Goal: Task Accomplishment & Management: Use online tool/utility

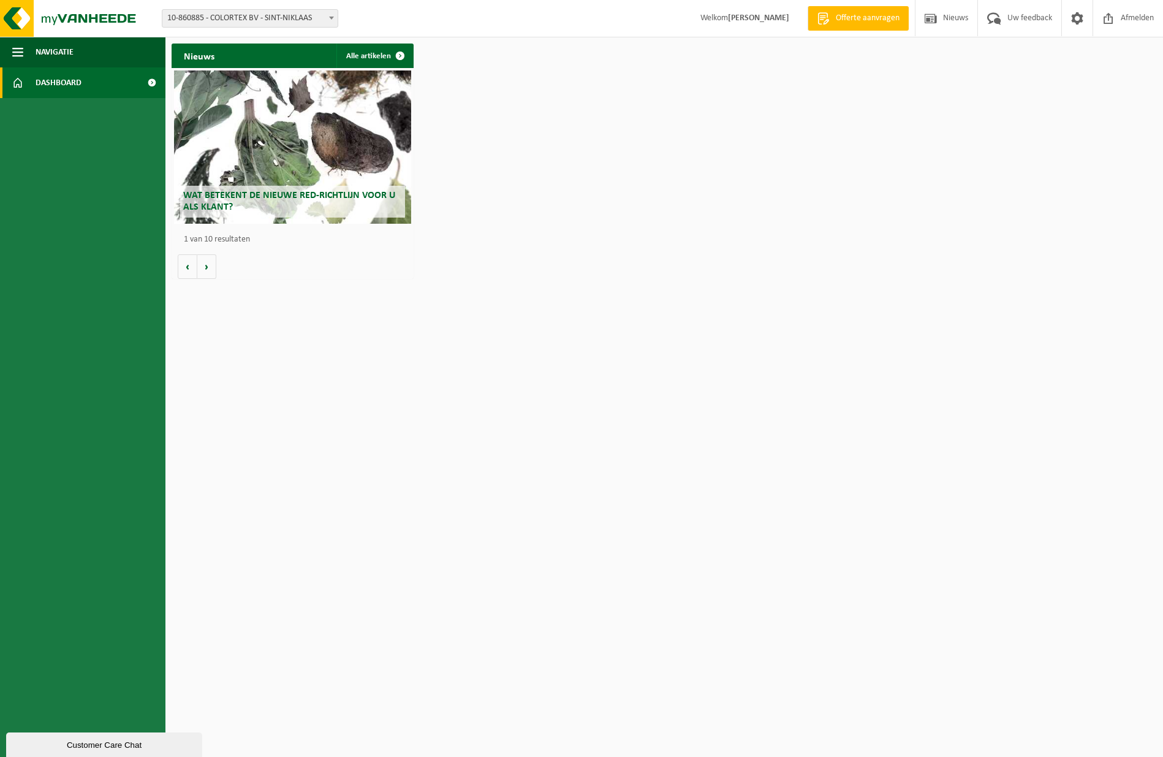
drag, startPoint x: 287, startPoint y: 10, endPoint x: 273, endPoint y: 23, distance: 19.1
click at [286, 10] on span "10-860885 - COLORTEX BV - SINT-NIKLAAS" at bounding box center [249, 18] width 175 height 17
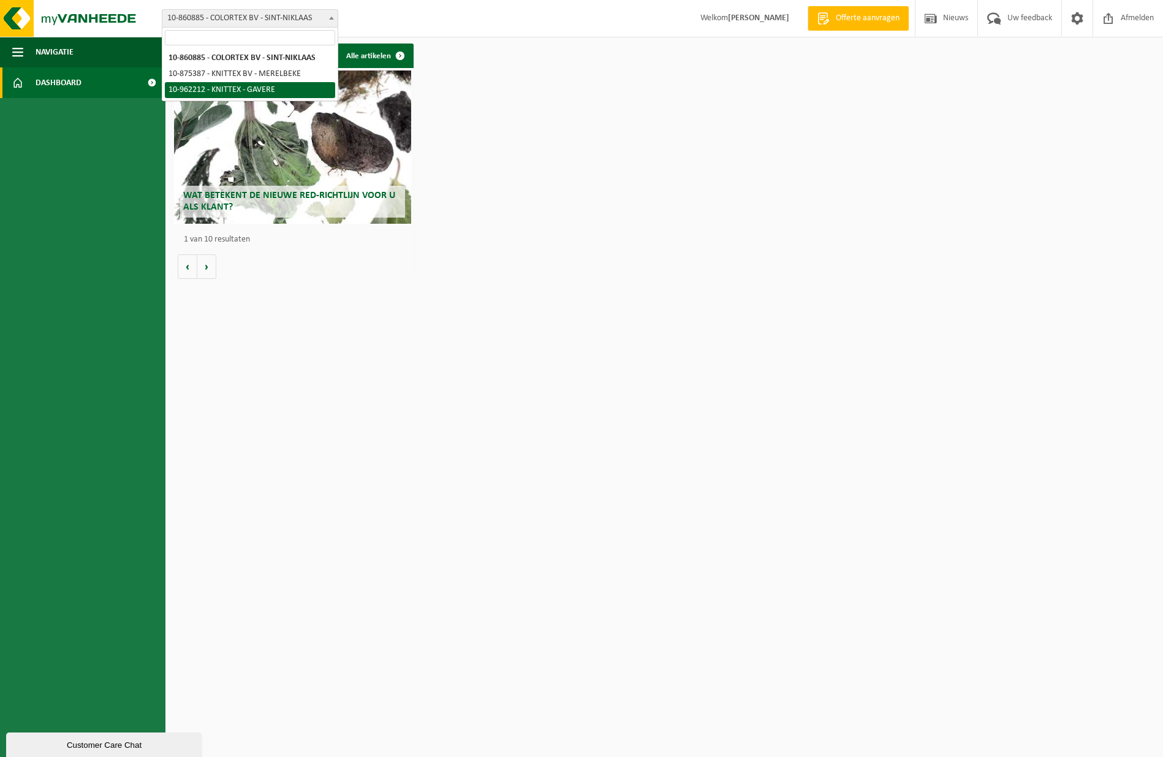
select select "150562"
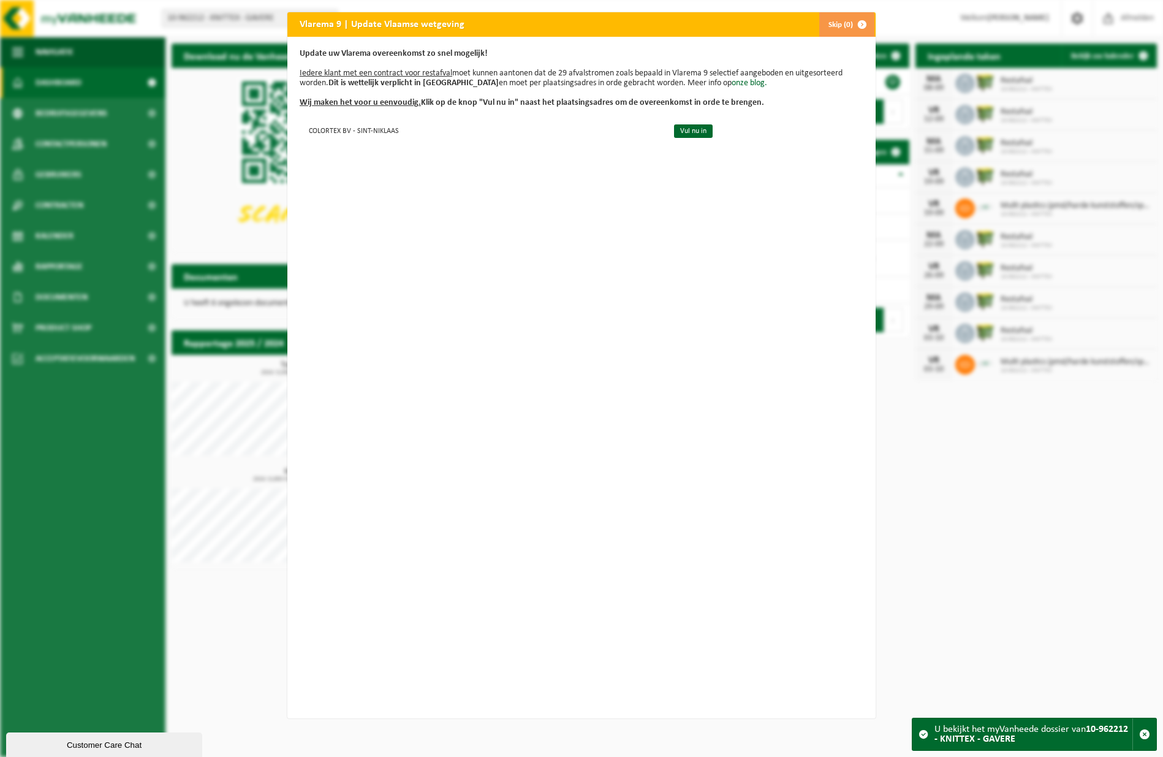
click at [860, 22] on span "button" at bounding box center [862, 24] width 25 height 25
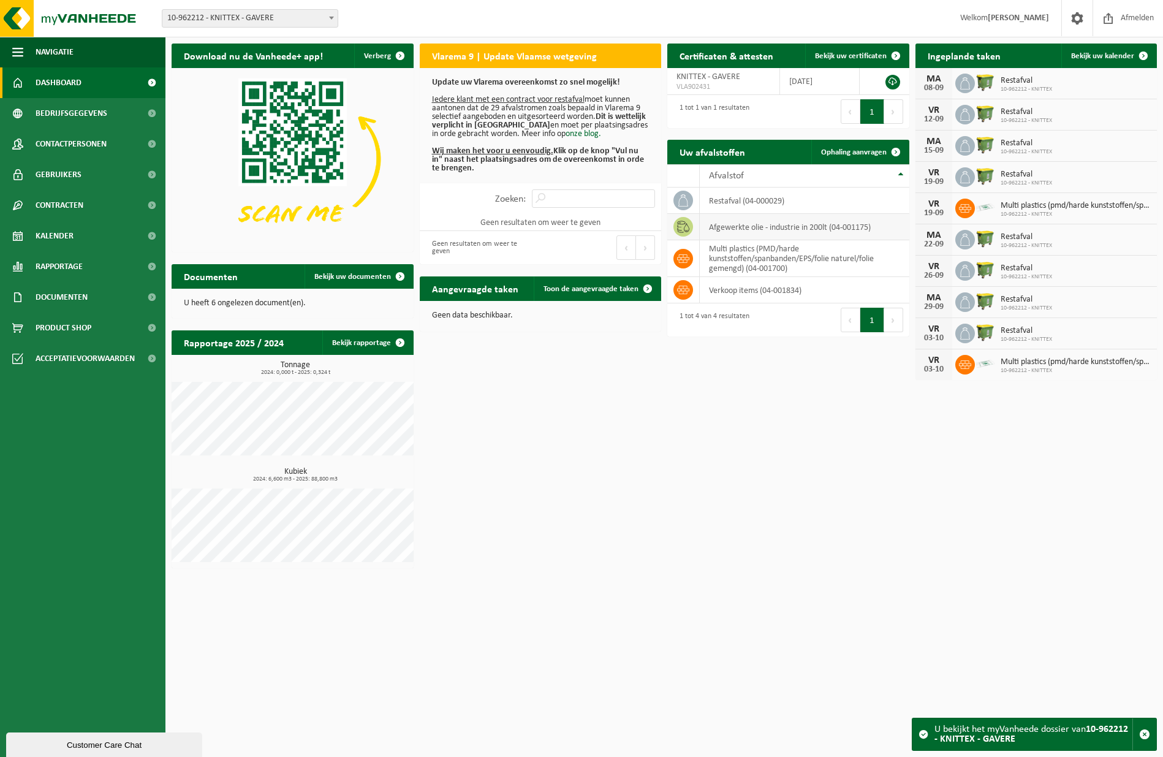
click at [800, 219] on td "afgewerkte olie - industrie in 200lt (04-001175)" at bounding box center [805, 227] width 210 height 26
click at [770, 230] on td "afgewerkte olie - industrie in 200lt (04-001175)" at bounding box center [805, 227] width 210 height 26
drag, startPoint x: 770, startPoint y: 230, endPoint x: 738, endPoint y: 227, distance: 31.4
click at [768, 230] on td "afgewerkte olie - industrie in 200lt (04-001175)" at bounding box center [805, 227] width 210 height 26
click at [676, 226] on span at bounding box center [683, 227] width 20 height 20
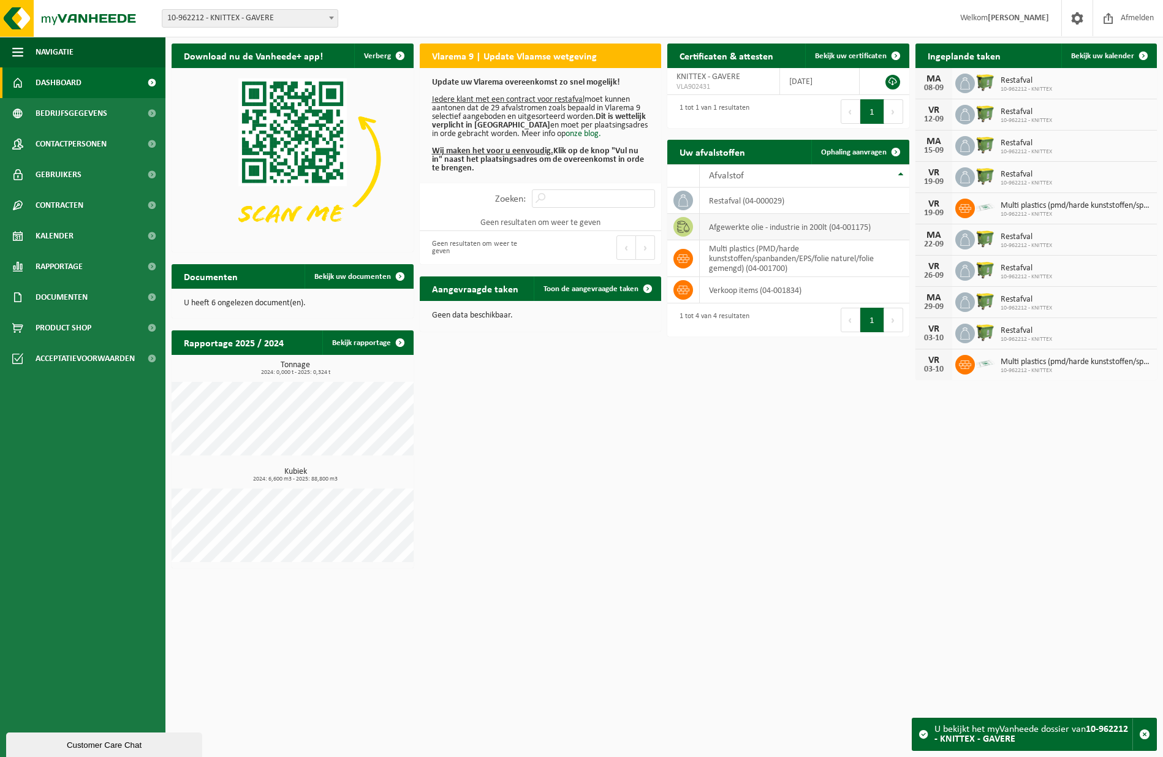
click at [677, 226] on span at bounding box center [683, 227] width 20 height 20
click at [797, 224] on td "afgewerkte olie - industrie in 200lt (04-001175)" at bounding box center [805, 227] width 210 height 26
click at [862, 153] on span "Ophaling aanvragen" at bounding box center [854, 152] width 66 height 8
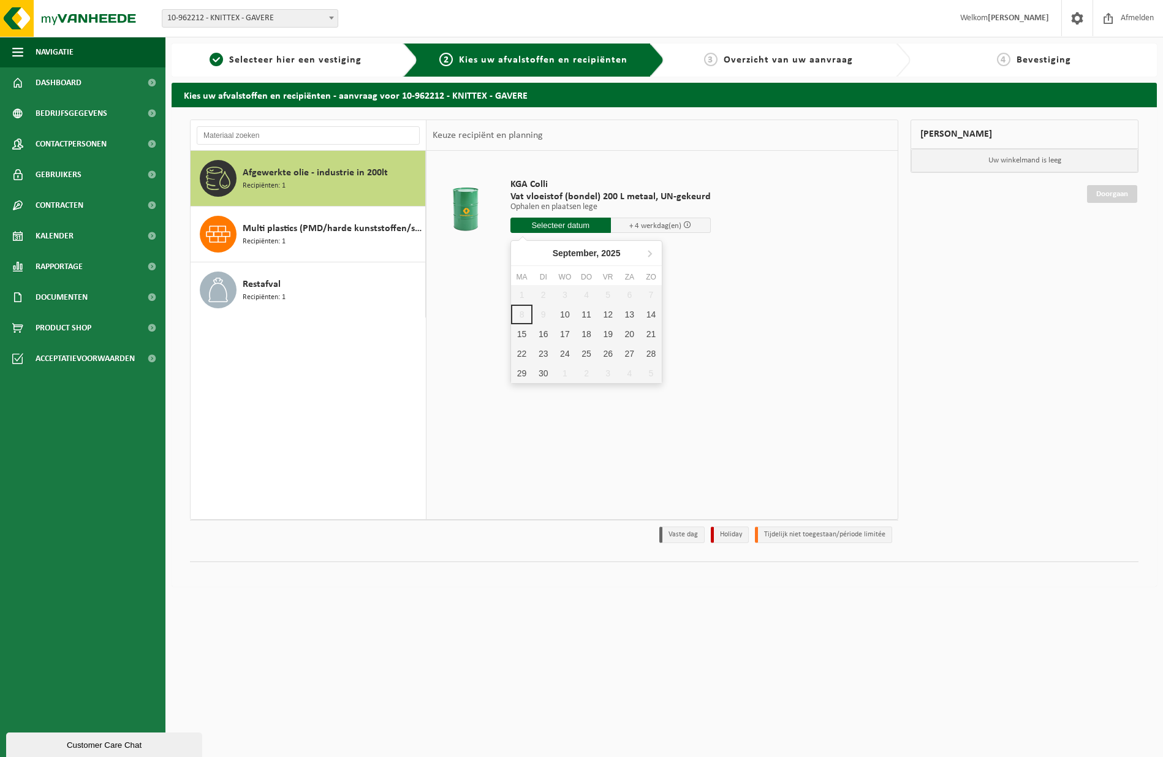
click at [586, 226] on input "text" at bounding box center [560, 225] width 101 height 15
click at [561, 319] on div "10" at bounding box center [564, 315] width 21 height 20
type input "Van 2025-09-10"
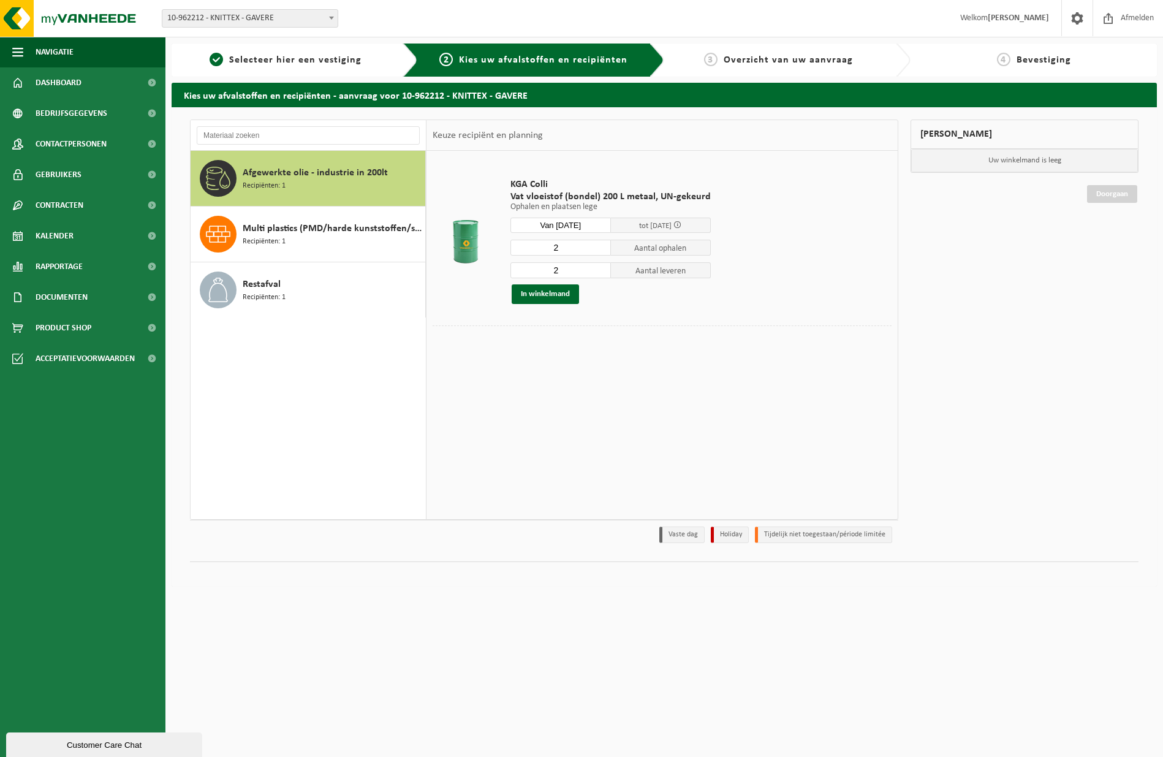
click at [659, 226] on span "tot 16/09/2025" at bounding box center [655, 226] width 32 height 8
click at [681, 225] on span at bounding box center [677, 225] width 8 height 8
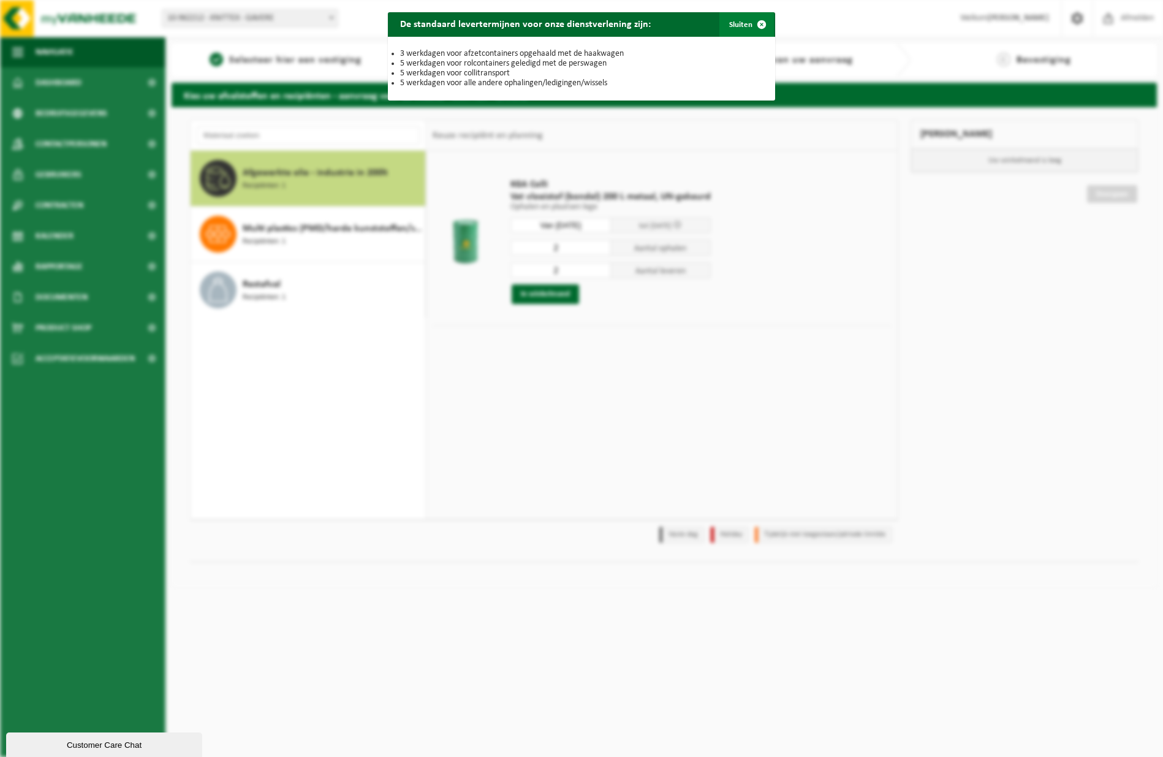
click at [761, 26] on span "button" at bounding box center [761, 24] width 25 height 25
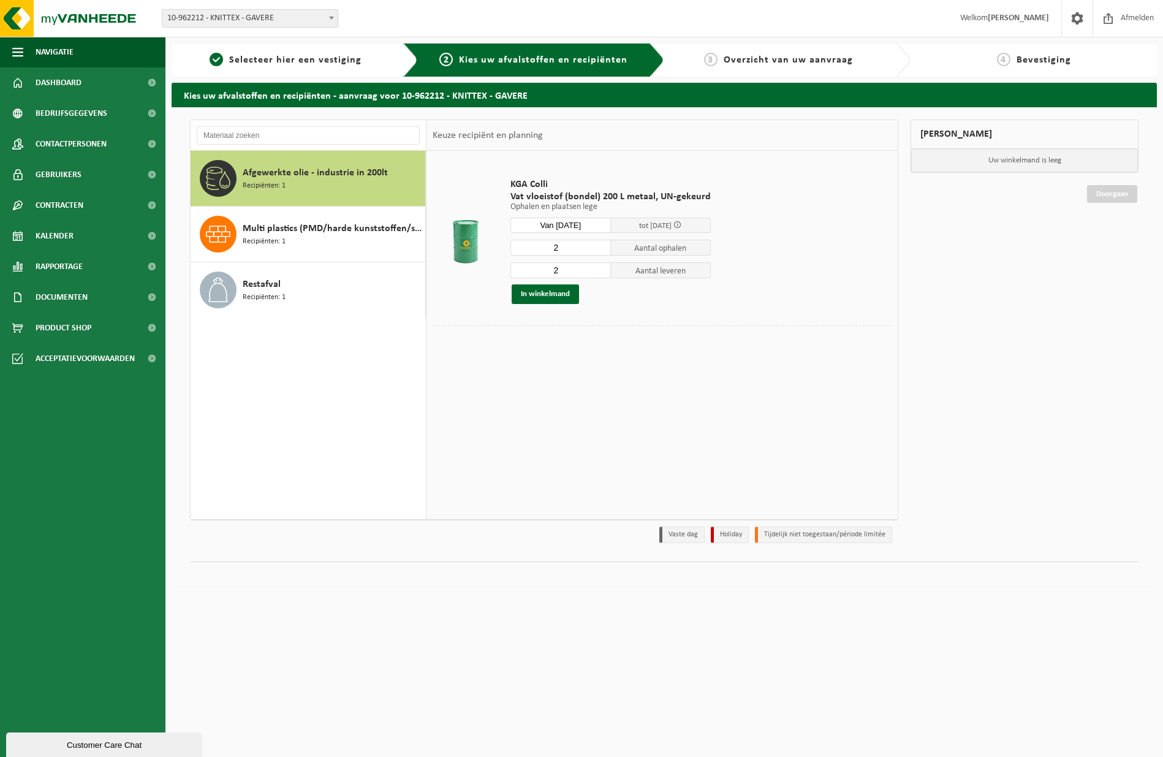
type input "1"
click at [601, 250] on input "1" at bounding box center [560, 248] width 101 height 16
click at [539, 295] on button "In winkelmand" at bounding box center [545, 294] width 67 height 20
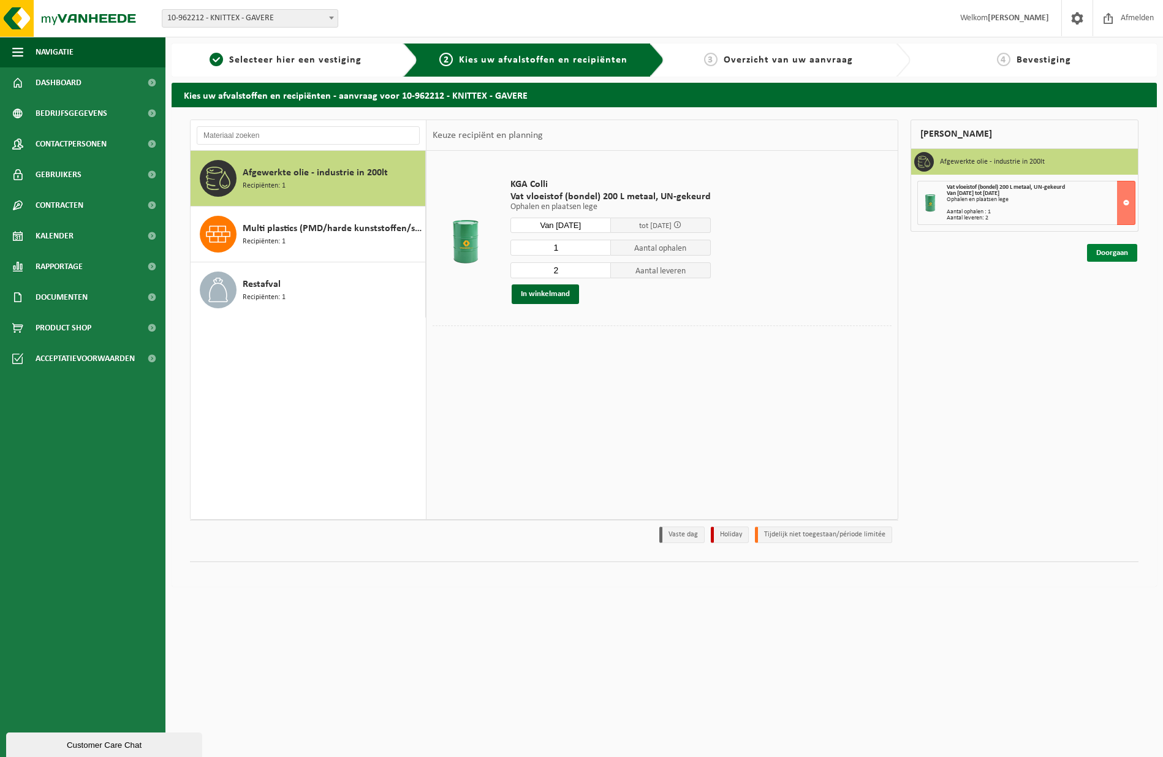
click at [1099, 254] on link "Doorgaan" at bounding box center [1112, 253] width 50 height 18
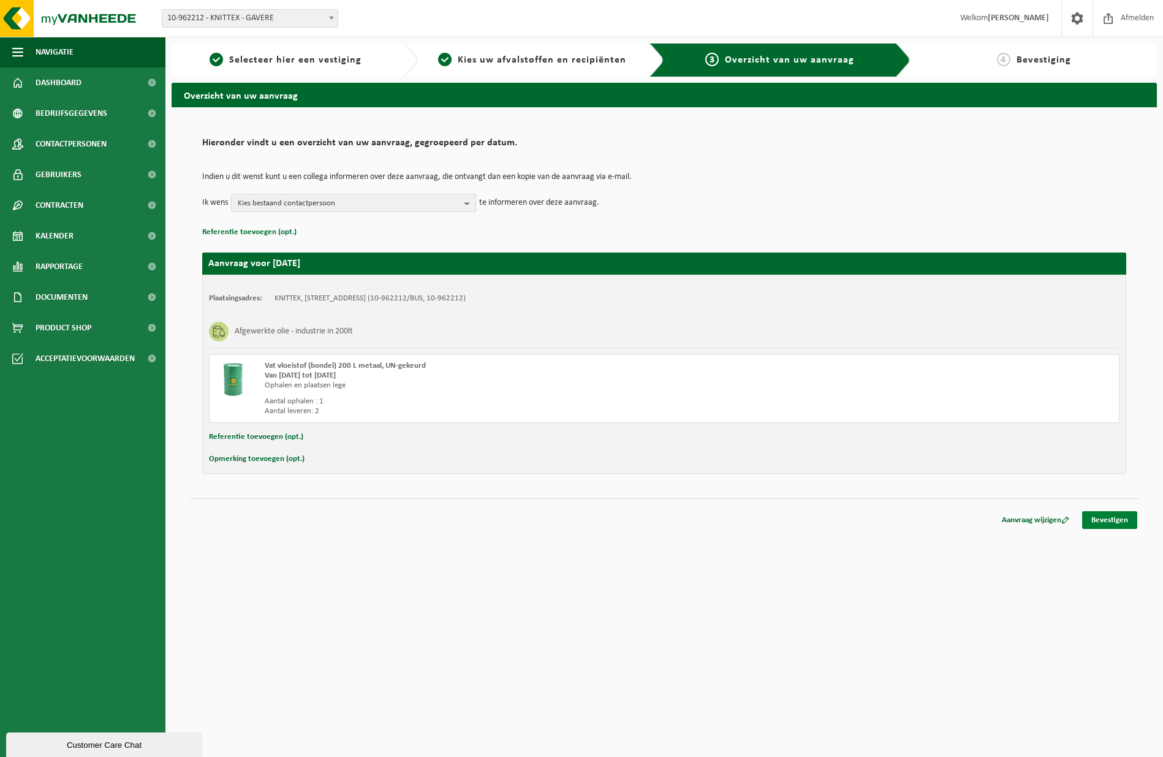
click at [1112, 526] on link "Bevestigen" at bounding box center [1109, 520] width 55 height 18
